Goal: Information Seeking & Learning: Learn about a topic

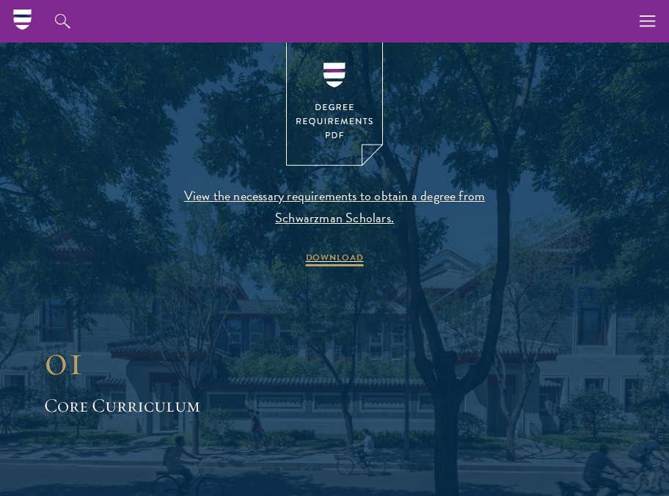
scroll to position [1484, 0]
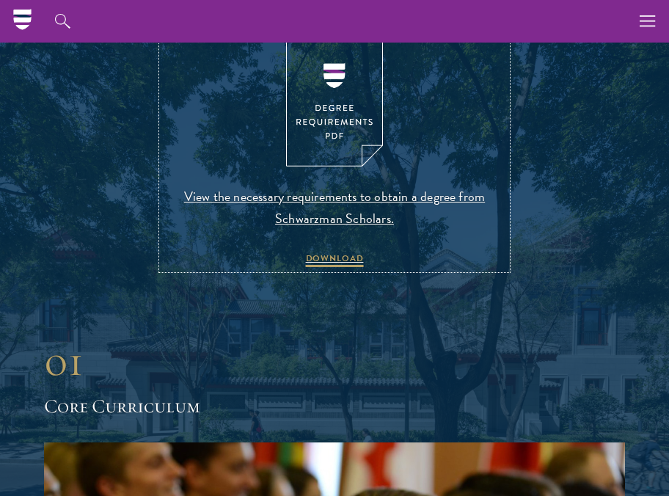
click at [333, 123] on img at bounding box center [334, 103] width 97 height 125
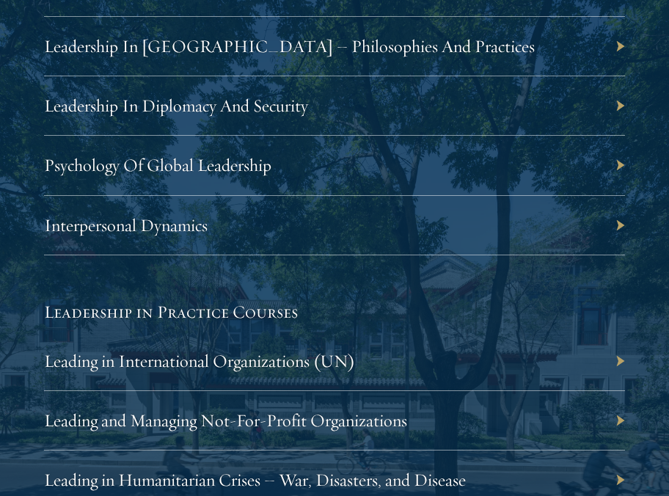
scroll to position [3257, 0]
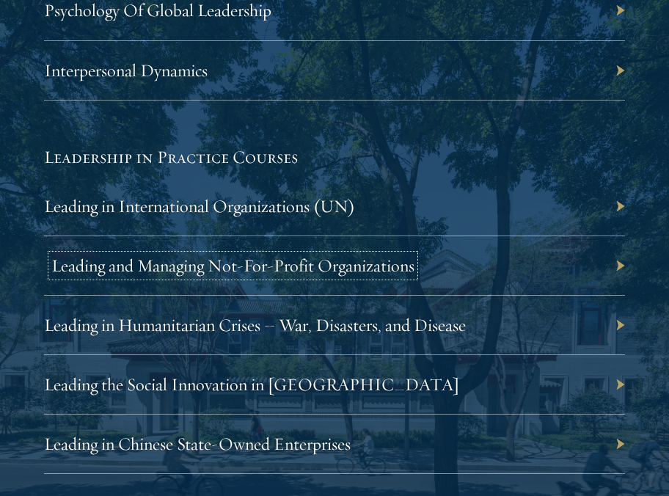
click at [243, 265] on link "Leading and Managing Not-For-Profit Organizations" at bounding box center [232, 266] width 363 height 22
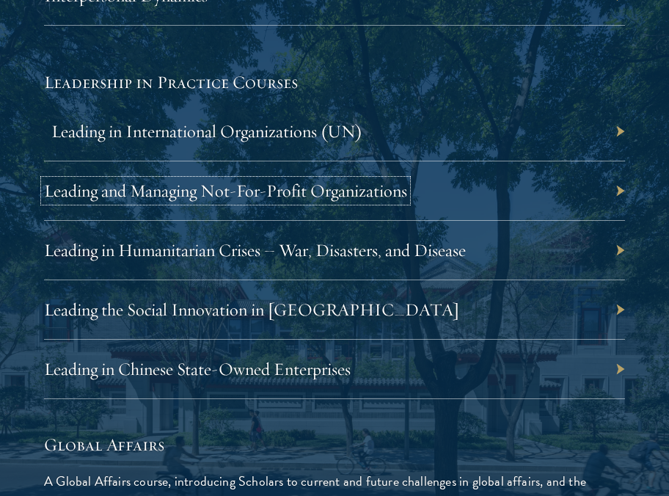
scroll to position [3337, 0]
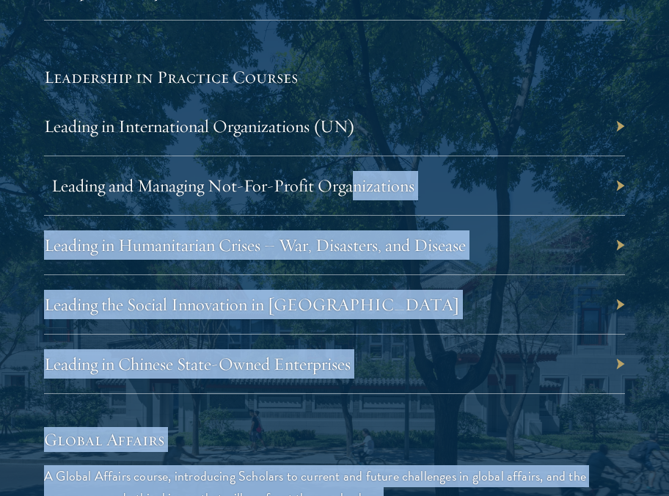
drag, startPoint x: 35, startPoint y: 191, endPoint x: 352, endPoint y: 186, distance: 317.0
click at [352, 186] on section "Academic Curriculum The Schwarzman Scholars curriculum is designed to build stu…" at bounding box center [334, 336] width 669 height 5022
click at [310, 195] on link "Leading and Managing Not-For-Profit Organizations" at bounding box center [232, 186] width 363 height 22
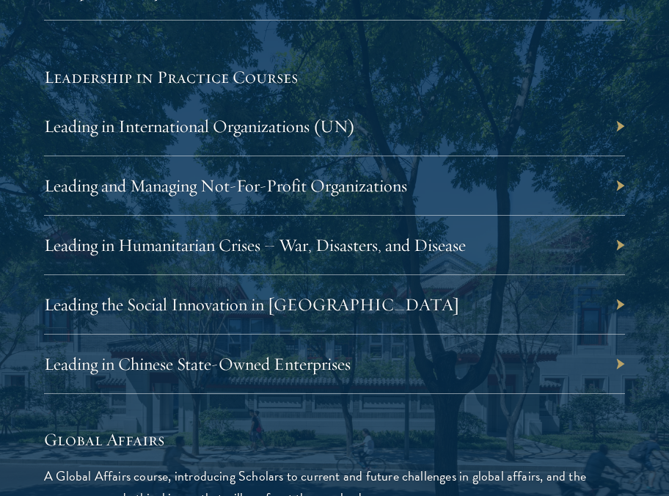
click at [22, 316] on div at bounding box center [334, 336] width 669 height 5022
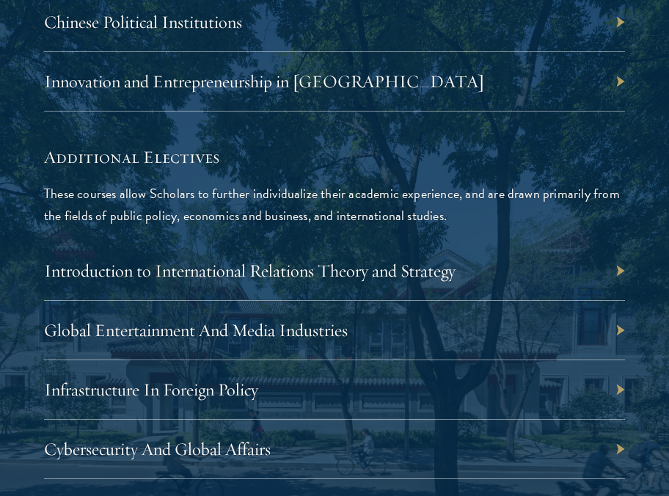
scroll to position [5277, 0]
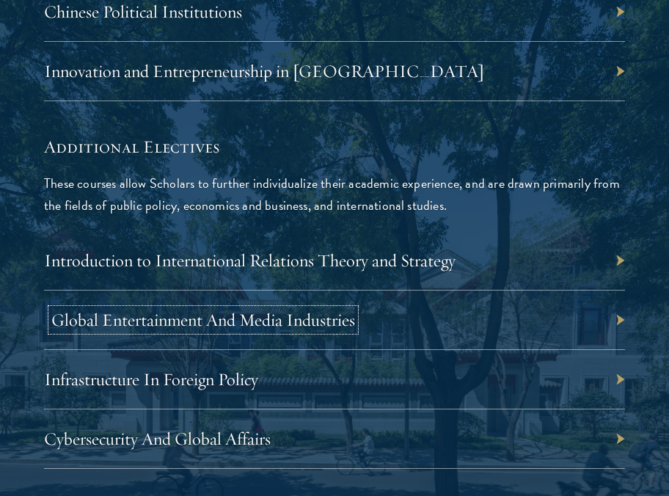
click at [287, 309] on link "Global Entertainment And Media Industries" at bounding box center [203, 320] width 304 height 22
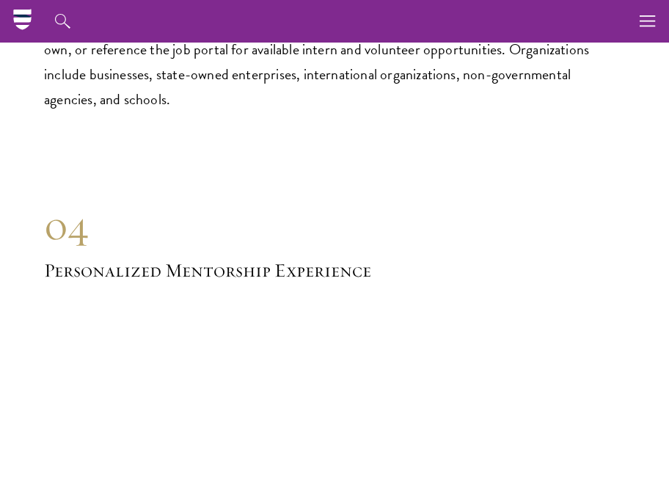
scroll to position [9086, 0]
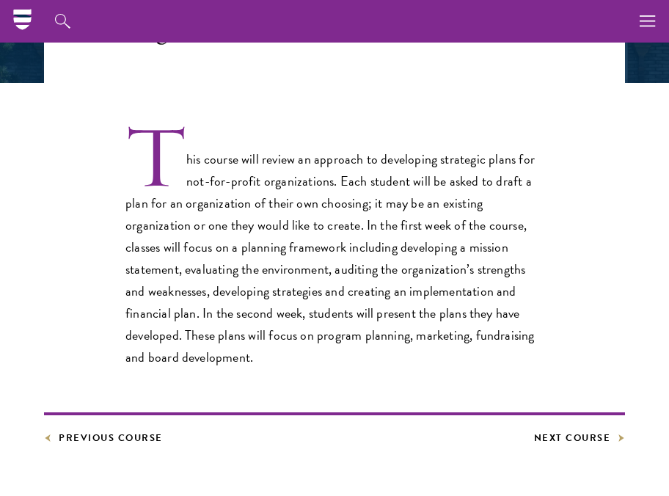
scroll to position [373, 0]
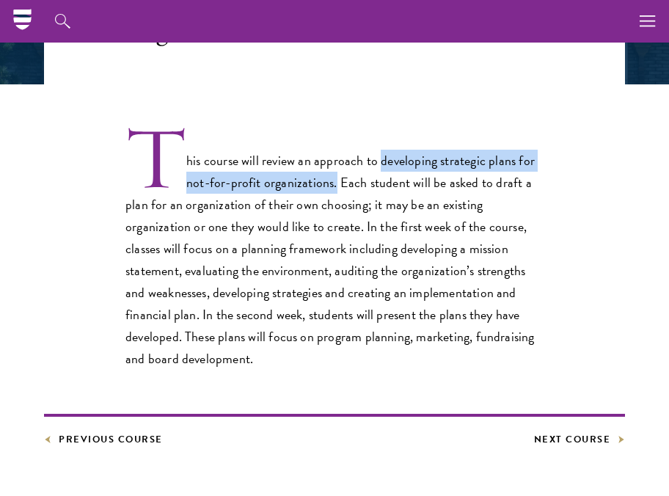
drag, startPoint x: 377, startPoint y: 157, endPoint x: 335, endPoint y: 178, distance: 46.9
click at [335, 179] on p "This course will review an approach to developing strategic plans for not-for-p…" at bounding box center [334, 248] width 418 height 241
copy p "developing strategic plans for not-for-profit organizations."
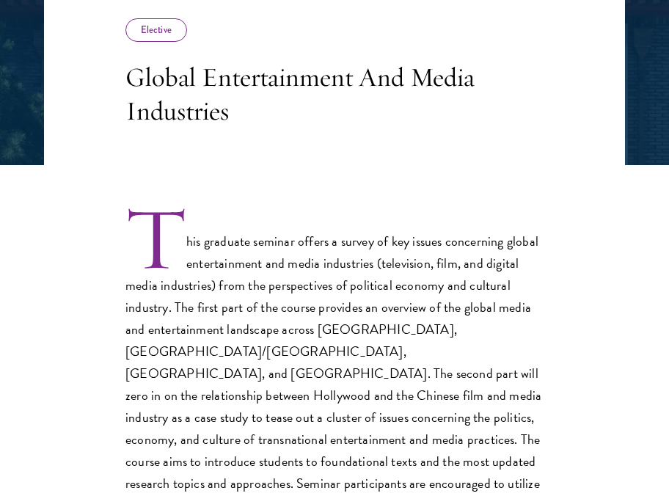
scroll to position [295, 0]
